Goal: Transaction & Acquisition: Obtain resource

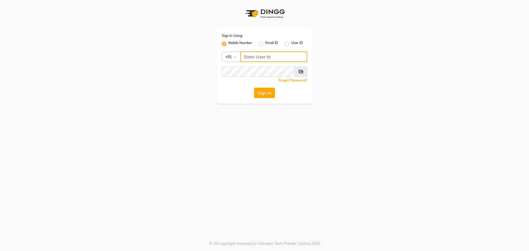
click at [271, 57] on input "Username" at bounding box center [273, 57] width 67 height 10
drag, startPoint x: 271, startPoint y: 57, endPoint x: 245, endPoint y: 60, distance: 26.0
click at [245, 60] on input "9041653877" at bounding box center [273, 57] width 67 height 10
type input "9041653877"
click at [262, 93] on button "Sign In" at bounding box center [264, 93] width 21 height 10
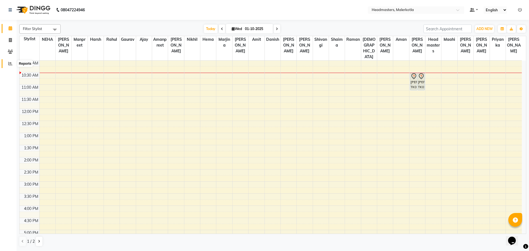
click at [11, 66] on span at bounding box center [11, 64] width 10 height 6
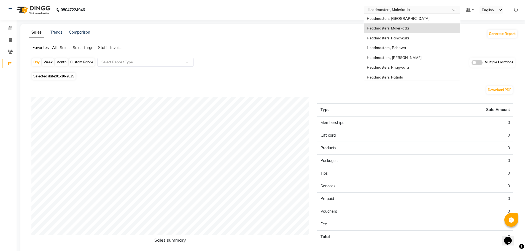
click at [455, 10] on span at bounding box center [455, 12] width 7 height 6
click at [412, 39] on div "Headmasters, Panchkula" at bounding box center [412, 38] width 96 height 10
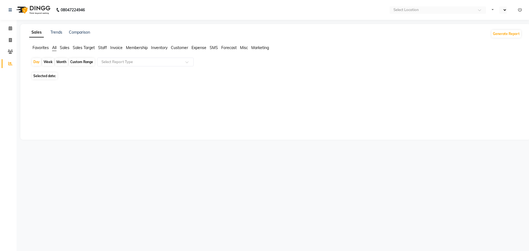
select select "en"
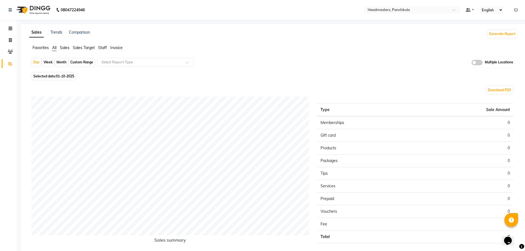
click at [104, 47] on span "Staff" at bounding box center [102, 47] width 9 height 5
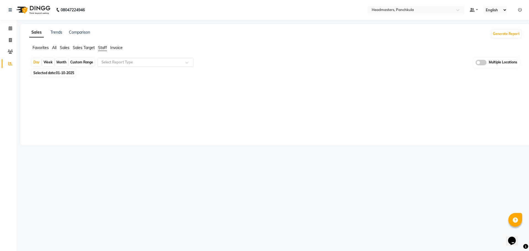
click at [188, 63] on span at bounding box center [188, 64] width 7 height 6
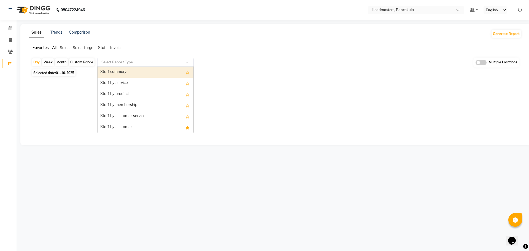
click at [82, 61] on div "Custom Range" at bounding box center [82, 62] width 26 height 8
select select "10"
select select "2025"
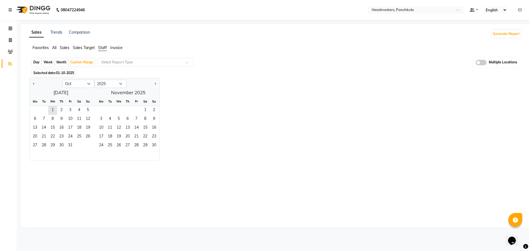
click at [31, 83] on div at bounding box center [45, 83] width 33 height 9
click at [89, 84] on select "Jan Feb Mar Apr May Jun Jul Aug Sep Oct Nov Dec" at bounding box center [79, 84] width 32 height 8
select select "9"
click at [63, 80] on select "Jan Feb Mar Apr May Jun Jul Aug Sep Oct Nov Dec" at bounding box center [79, 84] width 32 height 8
click at [36, 145] on span "29" at bounding box center [35, 145] width 9 height 9
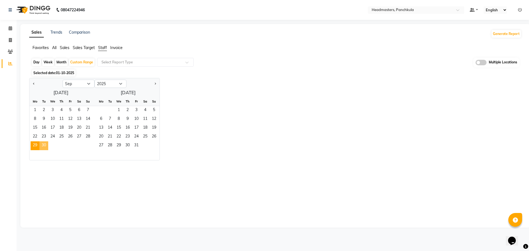
click at [41, 145] on span "30" at bounding box center [43, 145] width 9 height 9
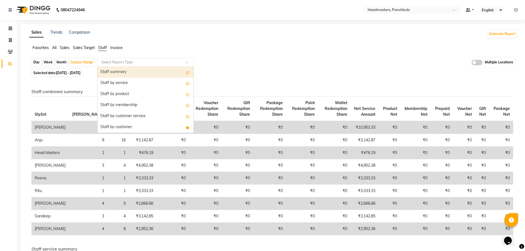
click at [187, 62] on span at bounding box center [188, 64] width 7 height 6
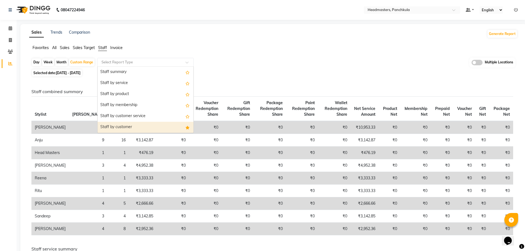
click at [164, 128] on div "Staff by customer" at bounding box center [146, 127] width 96 height 11
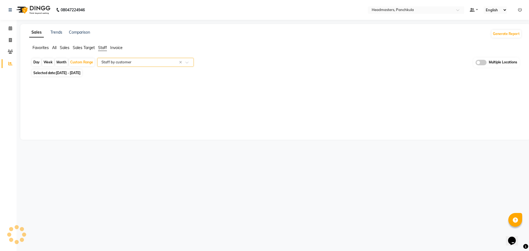
select select "full_report"
select select "csv"
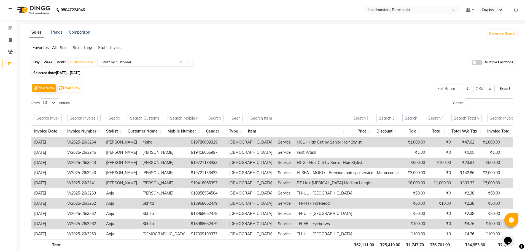
click at [509, 90] on button "Export" at bounding box center [504, 88] width 15 height 9
click at [454, 10] on span at bounding box center [455, 12] width 7 height 6
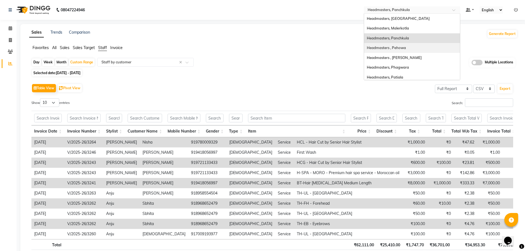
click at [417, 47] on div "Headmasters , Pehowa" at bounding box center [412, 48] width 96 height 10
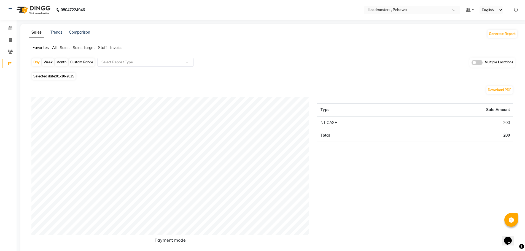
click at [82, 61] on div "Custom Range" at bounding box center [82, 62] width 26 height 8
select select "10"
select select "2025"
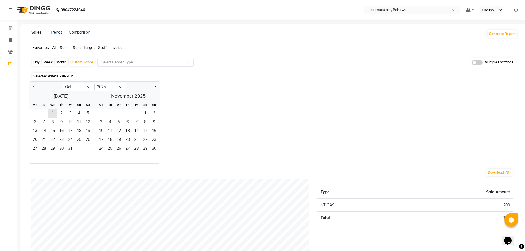
click at [104, 47] on span "Staff" at bounding box center [102, 47] width 9 height 5
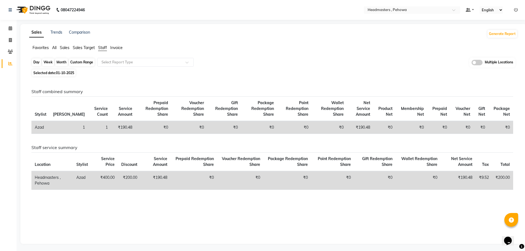
click at [88, 62] on div "Custom Range" at bounding box center [82, 62] width 26 height 8
select select "10"
select select "2025"
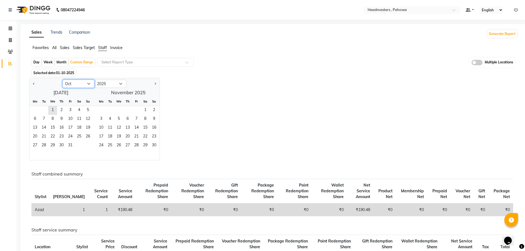
click at [89, 83] on select "Jan Feb Mar Apr May Jun [DATE] Aug Sep Oct Nov Dec" at bounding box center [79, 84] width 32 height 8
select select "9"
click at [63, 80] on select "Jan Feb Mar Apr May Jun [DATE] Aug Sep Oct Nov Dec" at bounding box center [79, 84] width 32 height 8
click at [37, 145] on span "29" at bounding box center [35, 145] width 9 height 9
click at [43, 144] on span "30" at bounding box center [43, 145] width 9 height 9
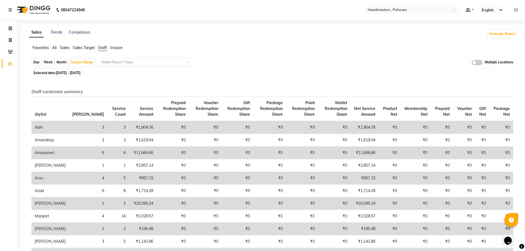
click at [186, 62] on span at bounding box center [188, 64] width 7 height 6
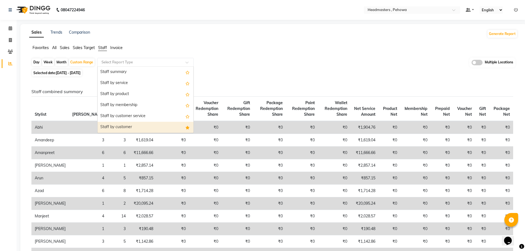
click at [162, 123] on div "Staff by customer" at bounding box center [146, 127] width 96 height 11
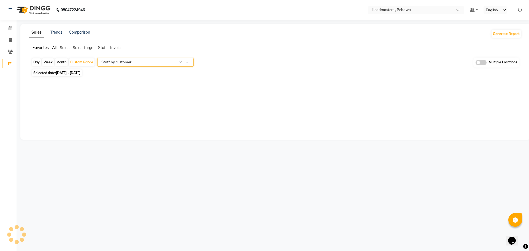
select select "full_report"
select select "csv"
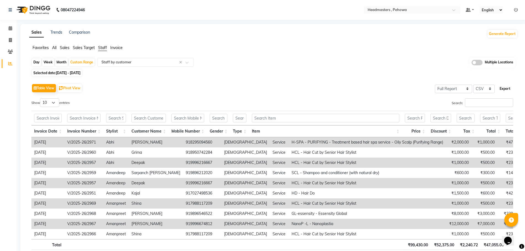
click at [504, 88] on button "Export" at bounding box center [504, 88] width 15 height 9
click at [457, 10] on span at bounding box center [455, 12] width 7 height 6
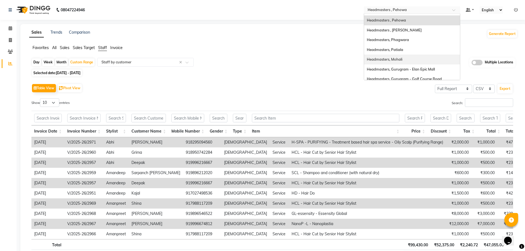
scroll to position [55, 0]
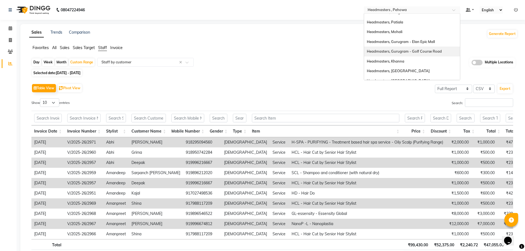
click at [418, 53] on span "Headmasters, Gurugram - Golf Course Road" at bounding box center [404, 51] width 75 height 4
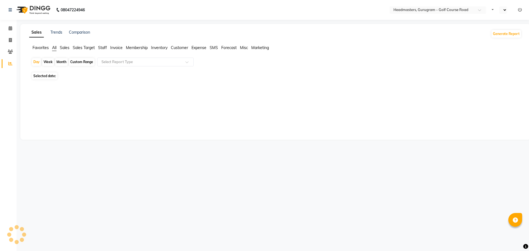
select select "en"
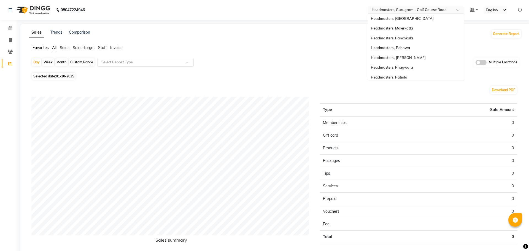
click at [457, 9] on span at bounding box center [459, 12] width 7 height 6
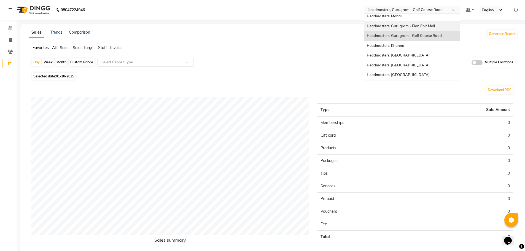
click at [428, 25] on span "Headmasters, Gurugram - Elan Epic Mall" at bounding box center [401, 26] width 68 height 4
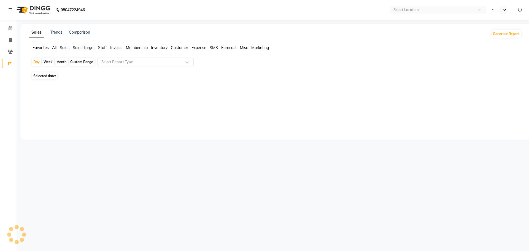
select select "en"
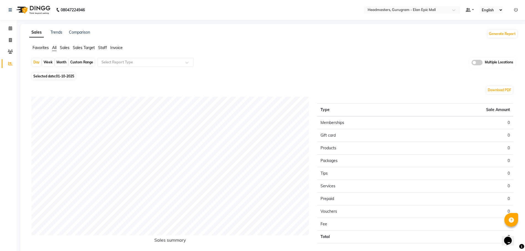
click at [103, 49] on span "Staff" at bounding box center [102, 47] width 9 height 5
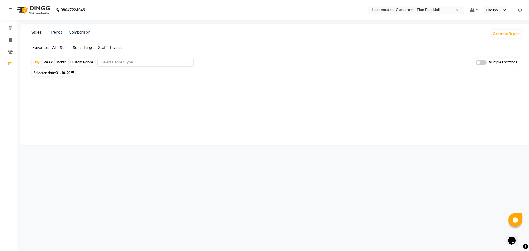
click at [82, 63] on div "Custom Range" at bounding box center [82, 62] width 26 height 8
select select "10"
select select "2025"
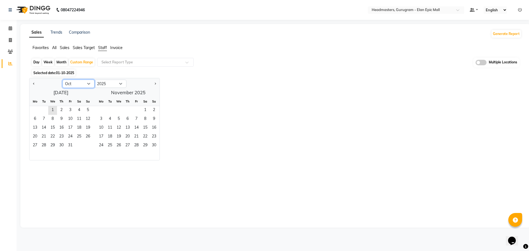
click at [91, 84] on select "Jan Feb Mar Apr May Jun [DATE] Aug Sep Oct Nov Dec" at bounding box center [79, 84] width 32 height 8
select select "9"
click at [63, 80] on select "Jan Feb Mar Apr May Jun [DATE] Aug Sep Oct Nov Dec" at bounding box center [79, 84] width 32 height 8
click at [37, 146] on span "29" at bounding box center [35, 145] width 9 height 9
click at [44, 145] on span "30" at bounding box center [43, 145] width 9 height 9
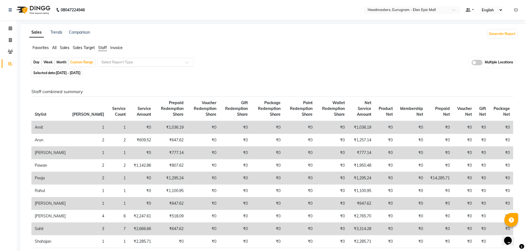
click at [187, 62] on span at bounding box center [188, 64] width 7 height 6
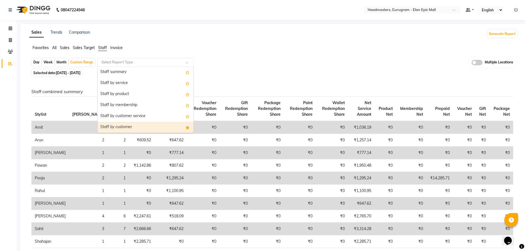
click at [155, 126] on div "Staff by customer" at bounding box center [146, 127] width 96 height 11
select select "full_report"
select select "csv"
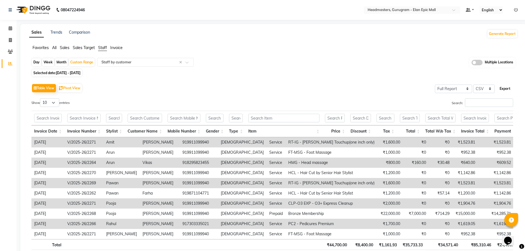
click at [506, 88] on button "Export" at bounding box center [504, 88] width 15 height 9
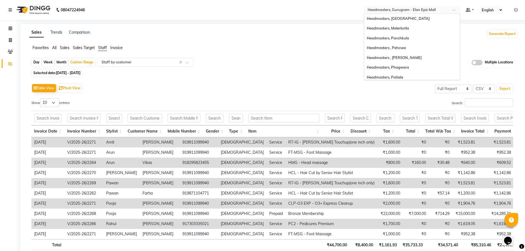
click at [453, 10] on span at bounding box center [455, 12] width 7 height 6
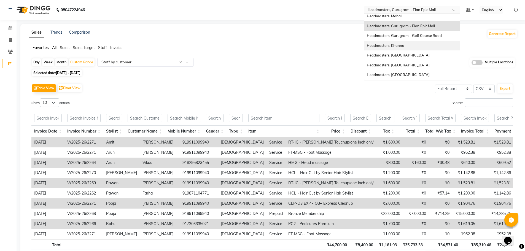
click at [424, 45] on div "Headmasters, Khanna" at bounding box center [412, 46] width 96 height 10
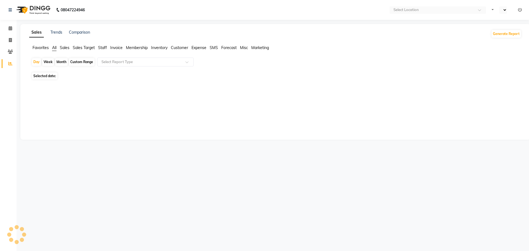
select select "en"
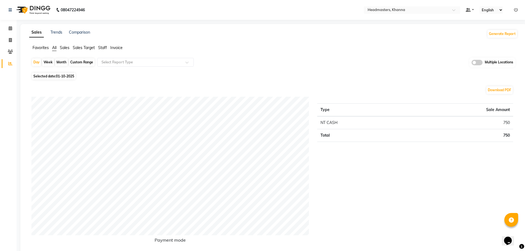
click at [100, 46] on span "Staff" at bounding box center [102, 47] width 9 height 5
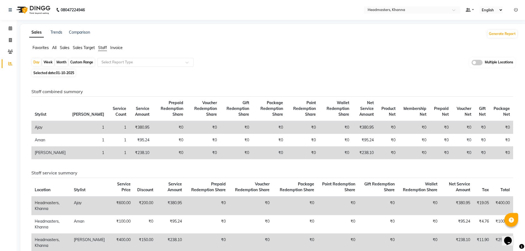
click at [79, 61] on div "Custom Range" at bounding box center [82, 62] width 26 height 8
select select "10"
select select "2025"
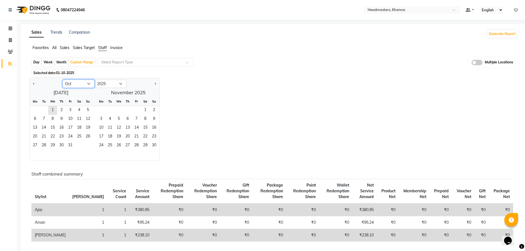
click at [90, 84] on select "Jan Feb Mar Apr May Jun [DATE] Aug Sep Oct Nov Dec" at bounding box center [79, 84] width 32 height 8
select select "9"
click at [63, 80] on select "Jan Feb Mar Apr May Jun [DATE] Aug Sep Oct Nov Dec" at bounding box center [79, 84] width 32 height 8
click at [34, 148] on span "29" at bounding box center [35, 145] width 9 height 9
click at [44, 146] on span "30" at bounding box center [43, 145] width 9 height 9
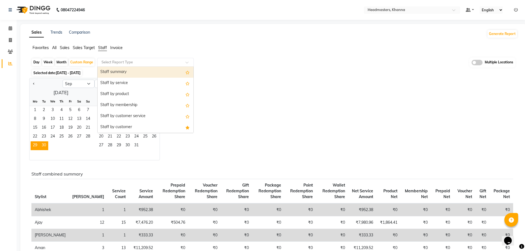
click at [186, 62] on span at bounding box center [188, 64] width 7 height 6
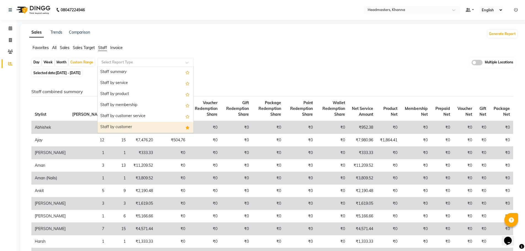
click at [159, 125] on div "Staff by customer" at bounding box center [146, 127] width 96 height 11
select select "full_report"
select select "csv"
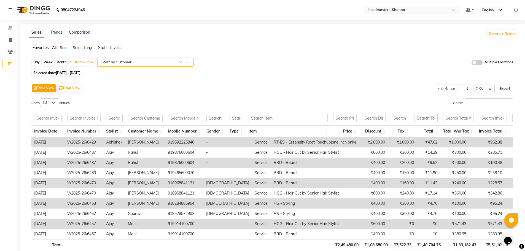
click at [505, 87] on button "Export" at bounding box center [504, 88] width 15 height 9
click at [454, 9] on span at bounding box center [455, 12] width 7 height 6
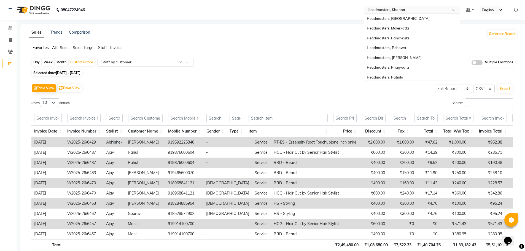
scroll to position [71, 0]
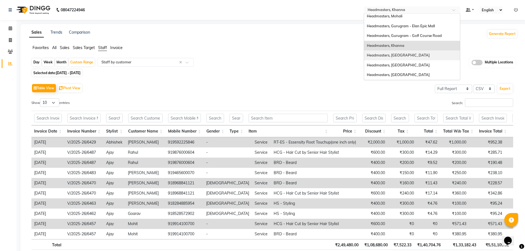
click at [420, 55] on div "Headmasters, [GEOGRAPHIC_DATA]" at bounding box center [412, 55] width 96 height 10
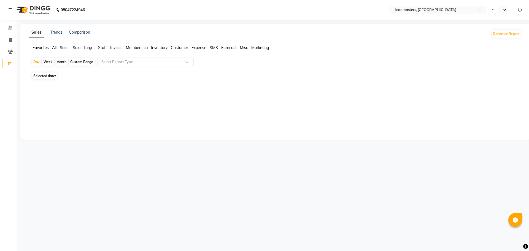
select select "en"
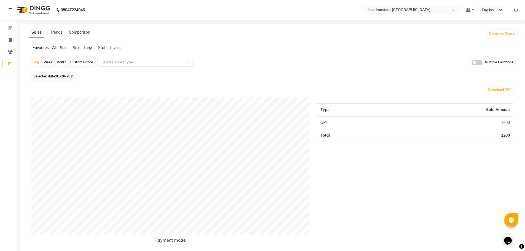
click at [84, 63] on div "Custom Range" at bounding box center [82, 62] width 26 height 8
select select "10"
select select "2025"
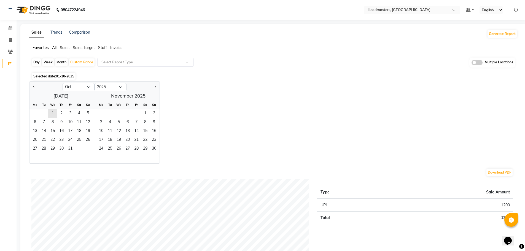
click at [101, 46] on span "Staff" at bounding box center [102, 47] width 9 height 5
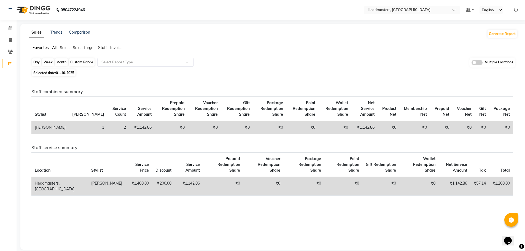
click at [85, 64] on div "Custom Range" at bounding box center [82, 62] width 26 height 8
select select "10"
select select "2025"
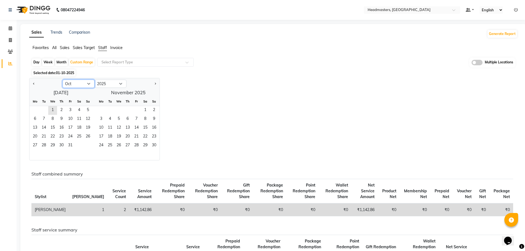
click at [89, 84] on select "Jan Feb Mar Apr May Jun [DATE] Aug Sep Oct Nov Dec" at bounding box center [79, 84] width 32 height 8
select select "9"
click at [63, 80] on select "Jan Feb Mar Apr May Jun [DATE] Aug Sep Oct Nov Dec" at bounding box center [79, 84] width 32 height 8
click at [35, 144] on span "29" at bounding box center [35, 145] width 9 height 9
click at [44, 144] on span "30" at bounding box center [43, 145] width 9 height 9
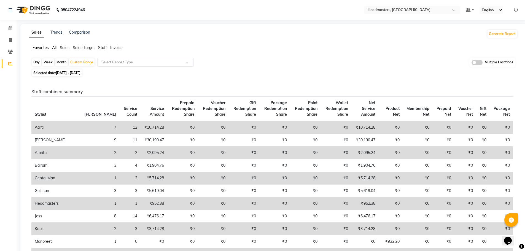
click at [187, 61] on span at bounding box center [188, 64] width 7 height 6
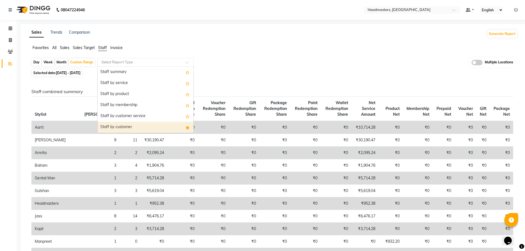
click at [153, 129] on div "Staff by customer" at bounding box center [146, 127] width 96 height 11
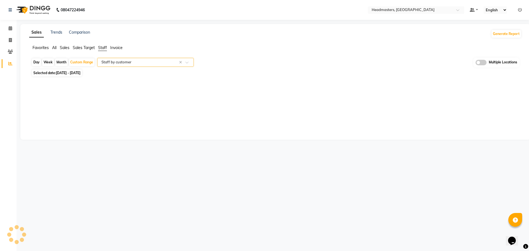
select select "full_report"
select select "csv"
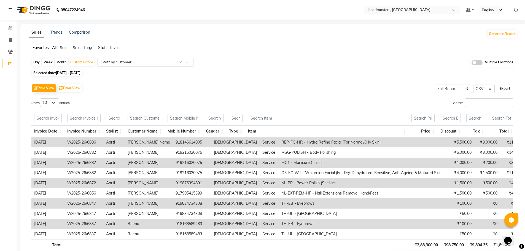
click at [507, 88] on button "Export" at bounding box center [504, 88] width 15 height 9
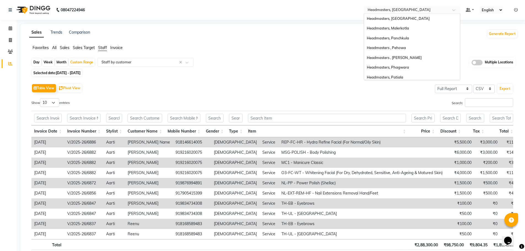
click at [456, 10] on span at bounding box center [455, 12] width 7 height 6
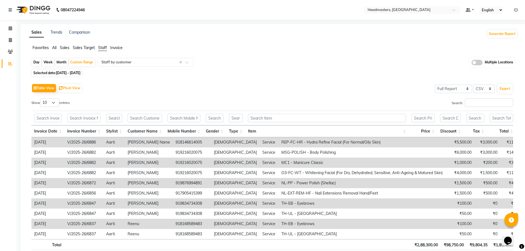
click at [286, 65] on div "Day Week Month Custom Range Select Report Type × Staff by customer × Multiple L…" at bounding box center [273, 63] width 484 height 10
click at [82, 63] on div "Custom Range" at bounding box center [82, 62] width 26 height 8
select select "9"
select select "2025"
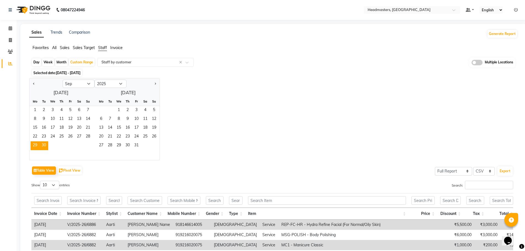
click at [327, 129] on div "Jan Feb Mar Apr May Jun [DATE] Aug Sep Oct Nov [DATE] 2016 2017 2018 2019 2020 …" at bounding box center [273, 119] width 488 height 82
click at [358, 98] on div "Jan Feb Mar Apr May Jun [DATE] Aug Sep Oct Nov [DATE] 2016 2017 2018 2019 2020 …" at bounding box center [273, 119] width 488 height 82
click at [509, 171] on button "Export" at bounding box center [504, 170] width 15 height 9
